Goal: Find specific page/section: Find specific page/section

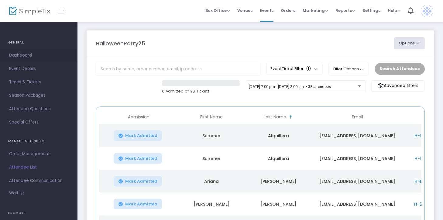
click at [17, 54] on span "Dashboard" at bounding box center [38, 55] width 59 height 8
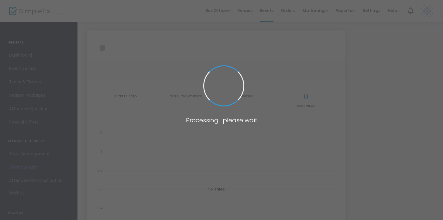
type input "[URL][DOMAIN_NAME]"
